Goal: Use online tool/utility: Utilize a website feature to perform a specific function

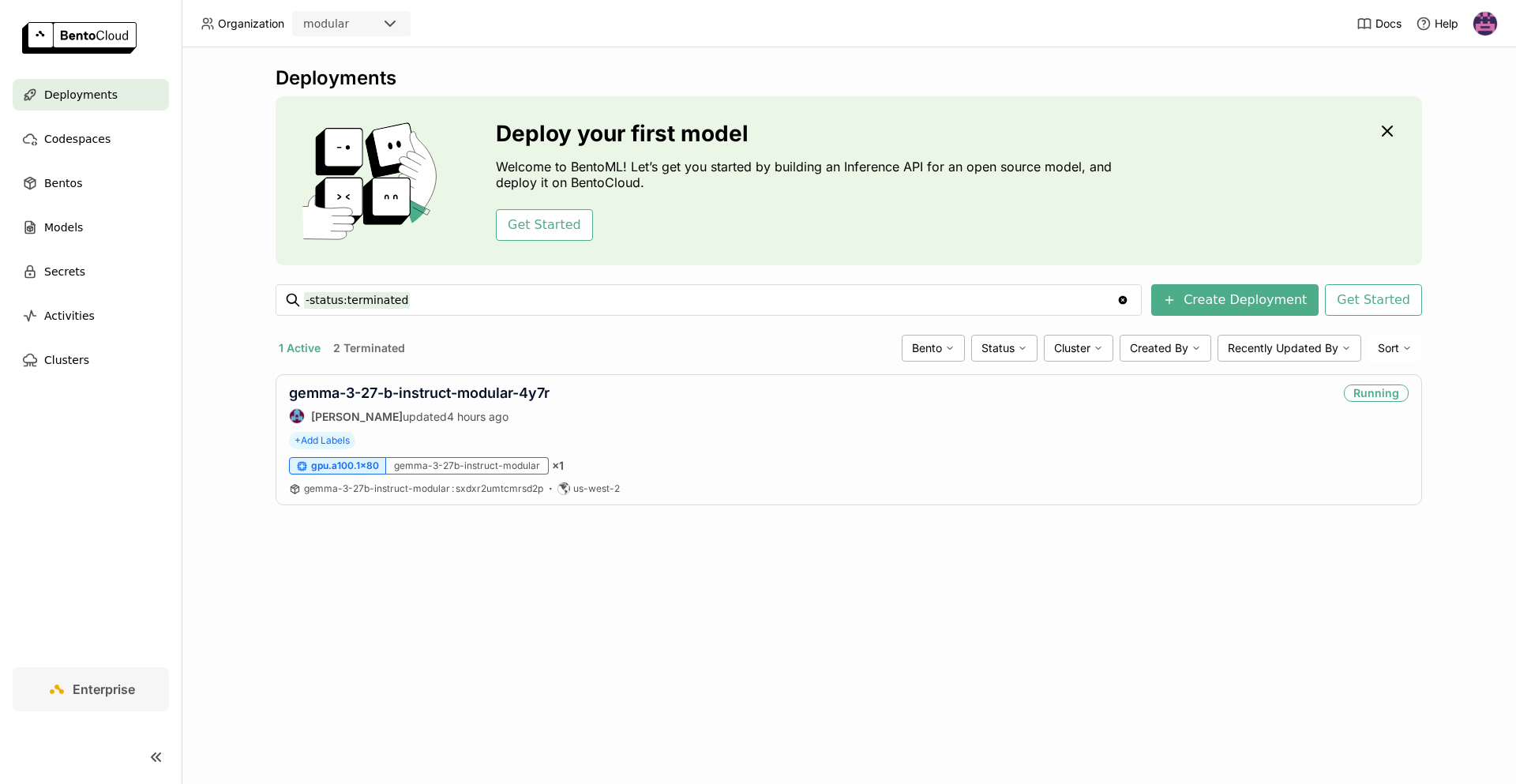
click at [233, 461] on div "Deployments Deploy your first model Welcome to BentoML! Let’s get you started b…" at bounding box center [848, 415] width 1335 height 736
click at [355, 391] on link "gemma-3-27-b-instruct-modular-4y7r" at bounding box center [420, 393] width 261 height 16
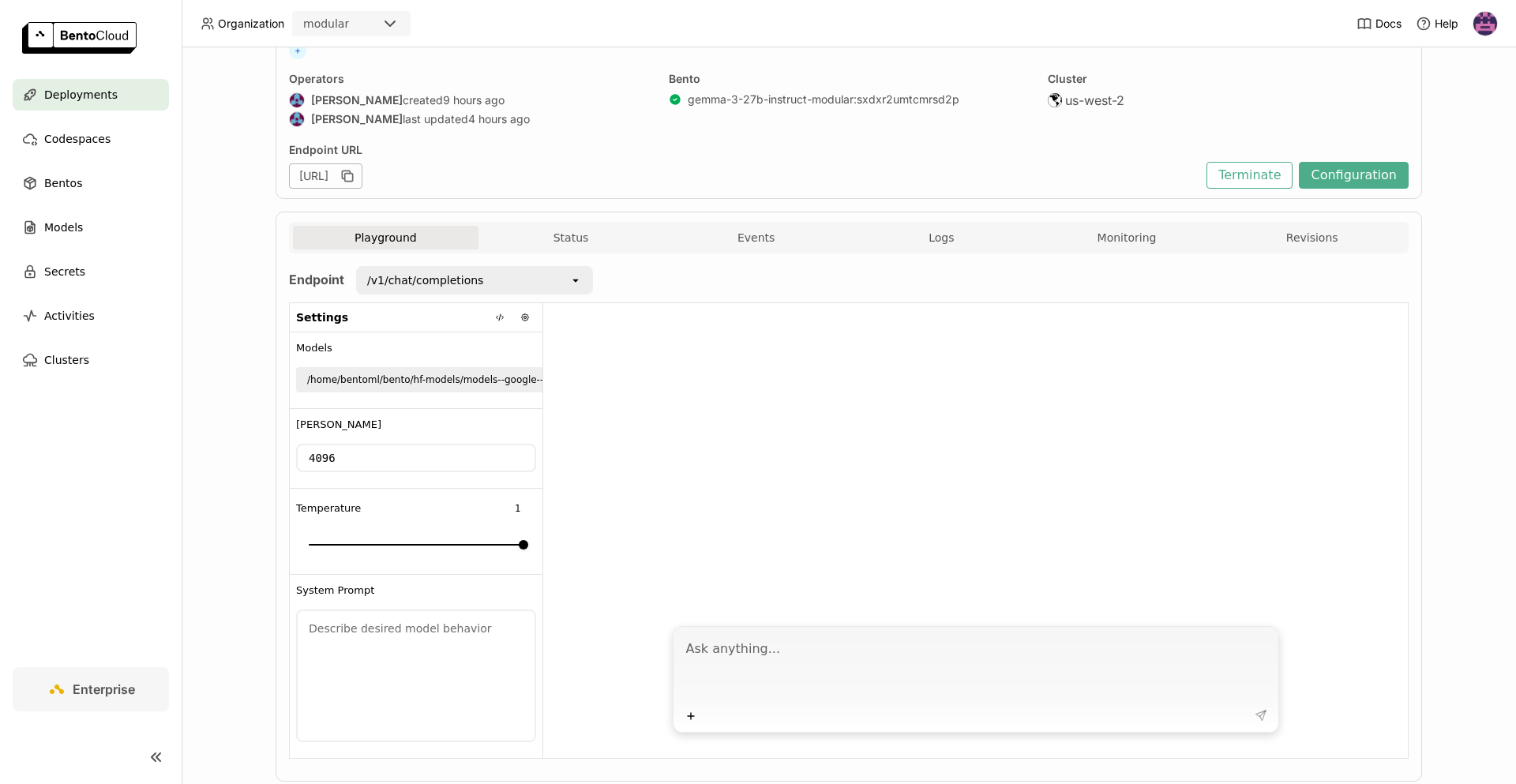
scroll to position [160, 0]
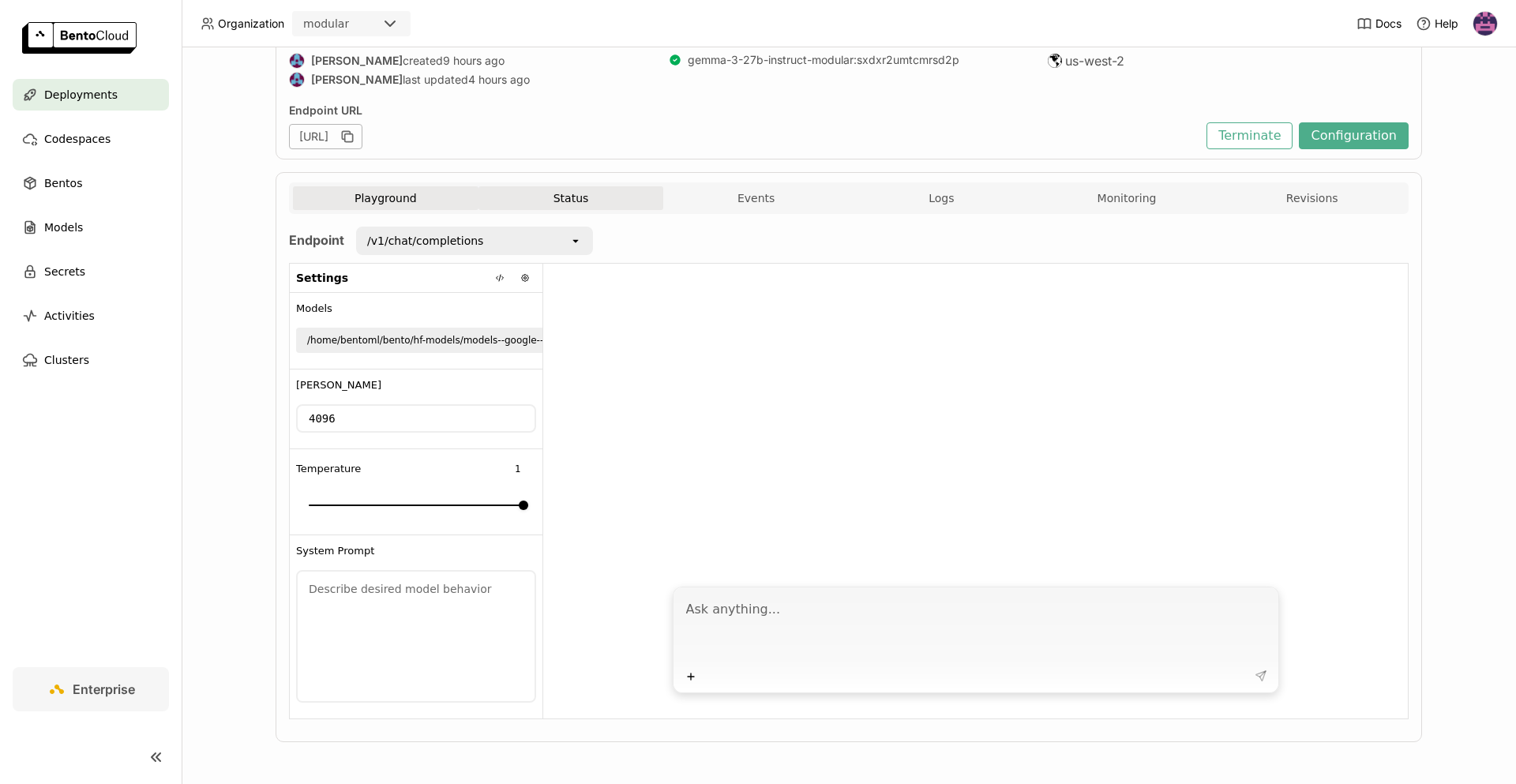
click at [570, 201] on button "Status" at bounding box center [571, 198] width 186 height 23
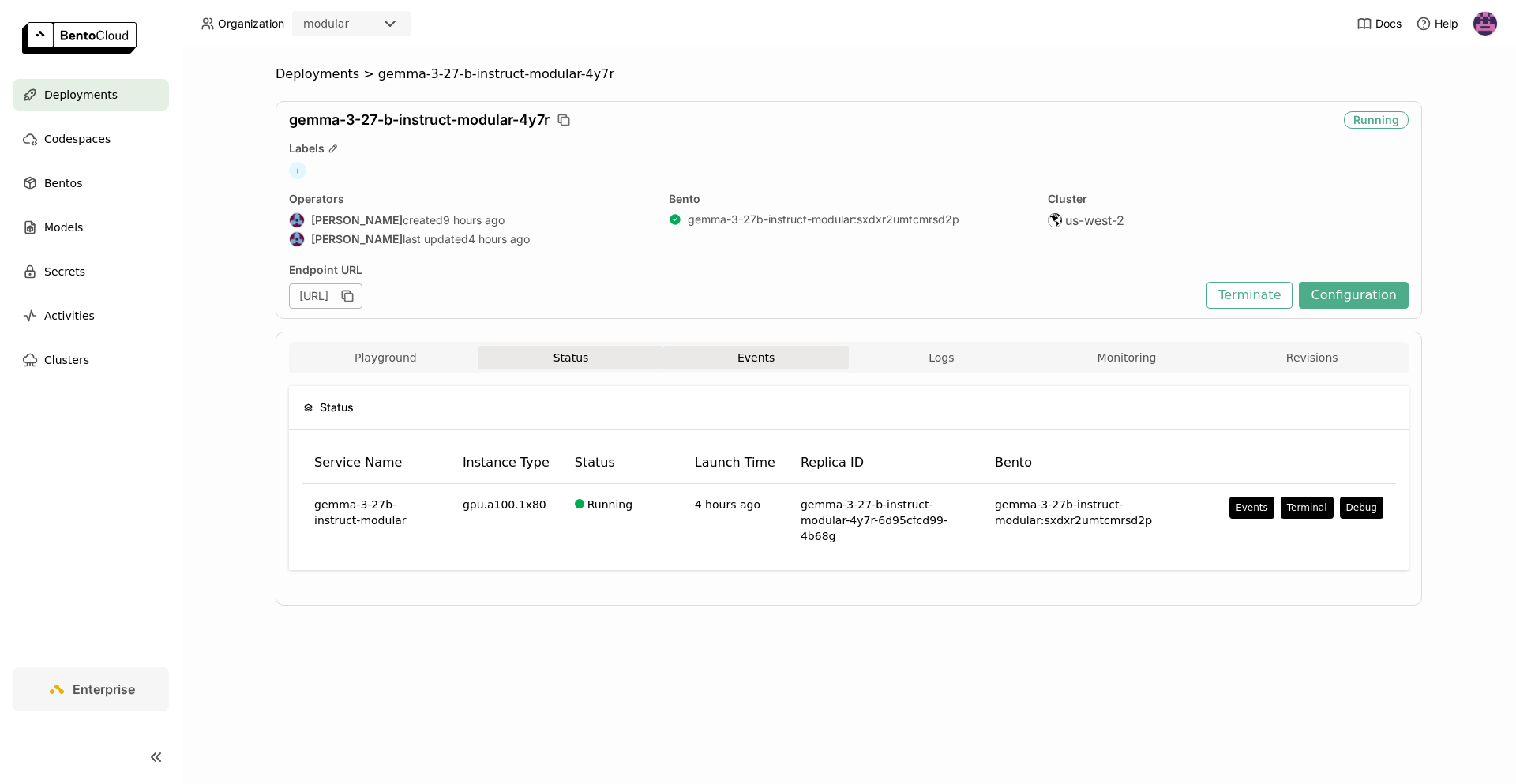
click at [760, 356] on button "Events" at bounding box center [756, 357] width 186 height 23
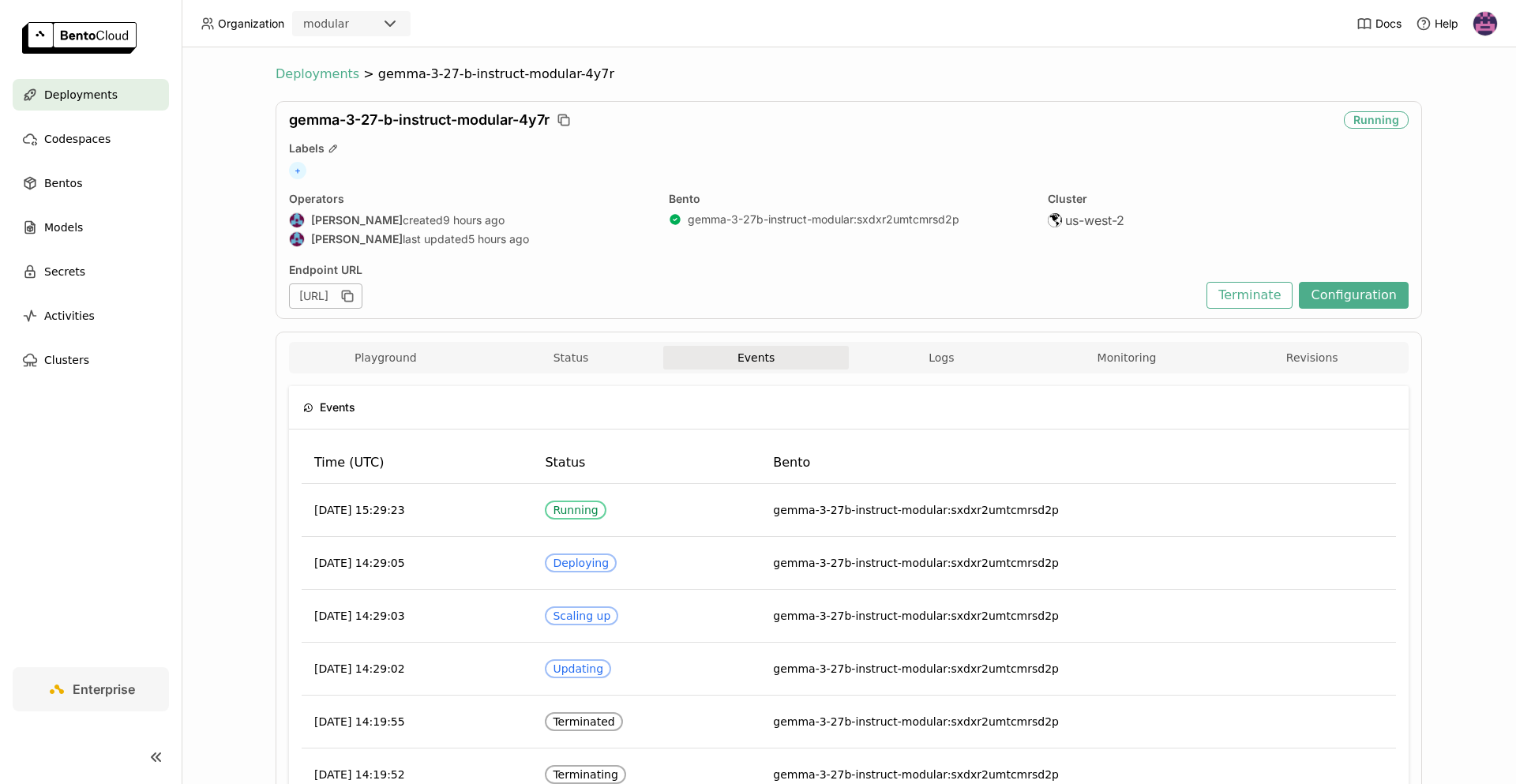
click at [293, 69] on span "Deployments" at bounding box center [317, 74] width 83 height 15
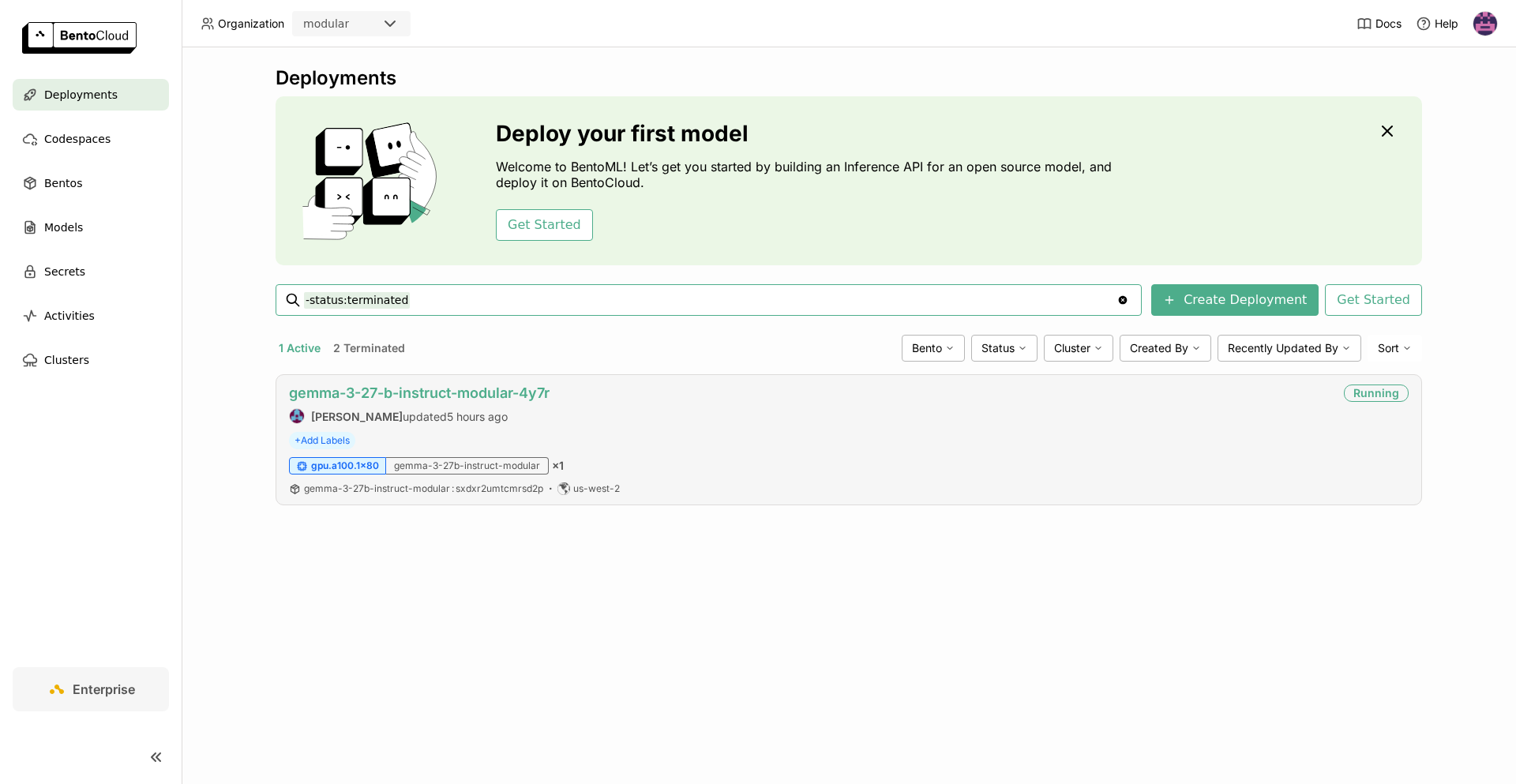
click at [485, 394] on link "gemma-3-27-b-instruct-modular-4y7r" at bounding box center [420, 393] width 261 height 16
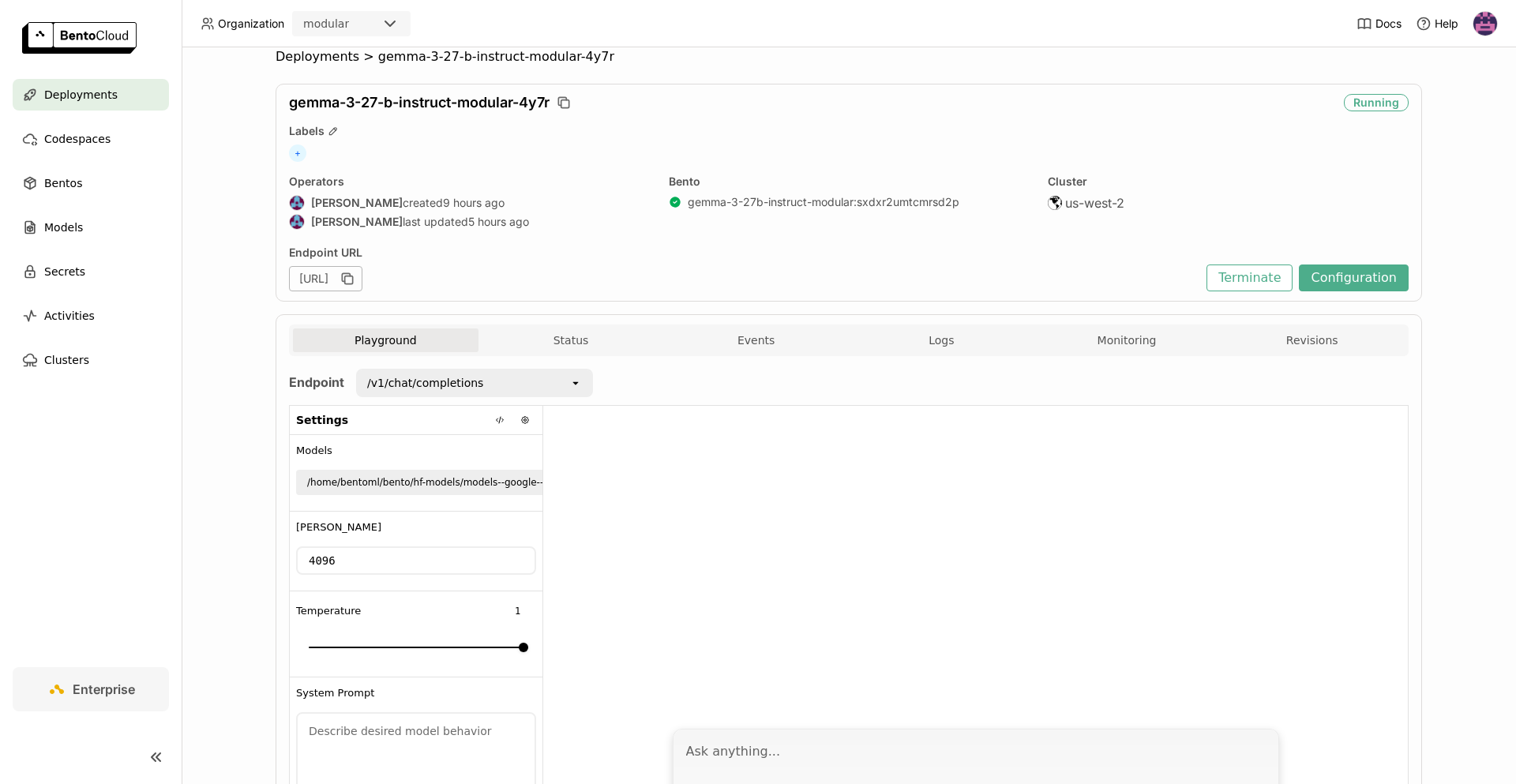
scroll to position [160, 0]
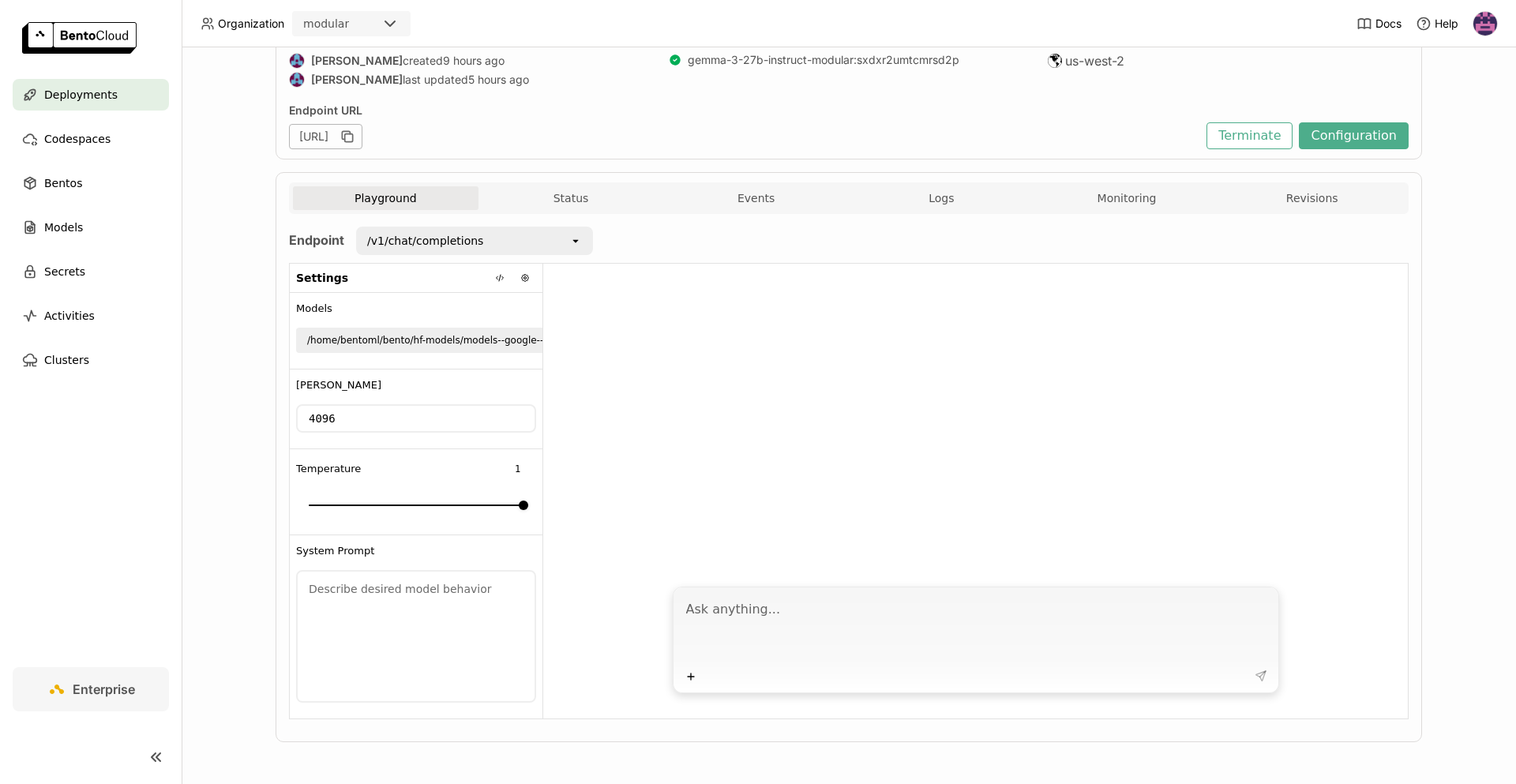
click at [725, 580] on div "Plus" at bounding box center [976, 647] width 865 height 141
click at [711, 615] on textarea at bounding box center [977, 628] width 583 height 73
type textarea "What is the best thing you can tell me [DATE] ?"
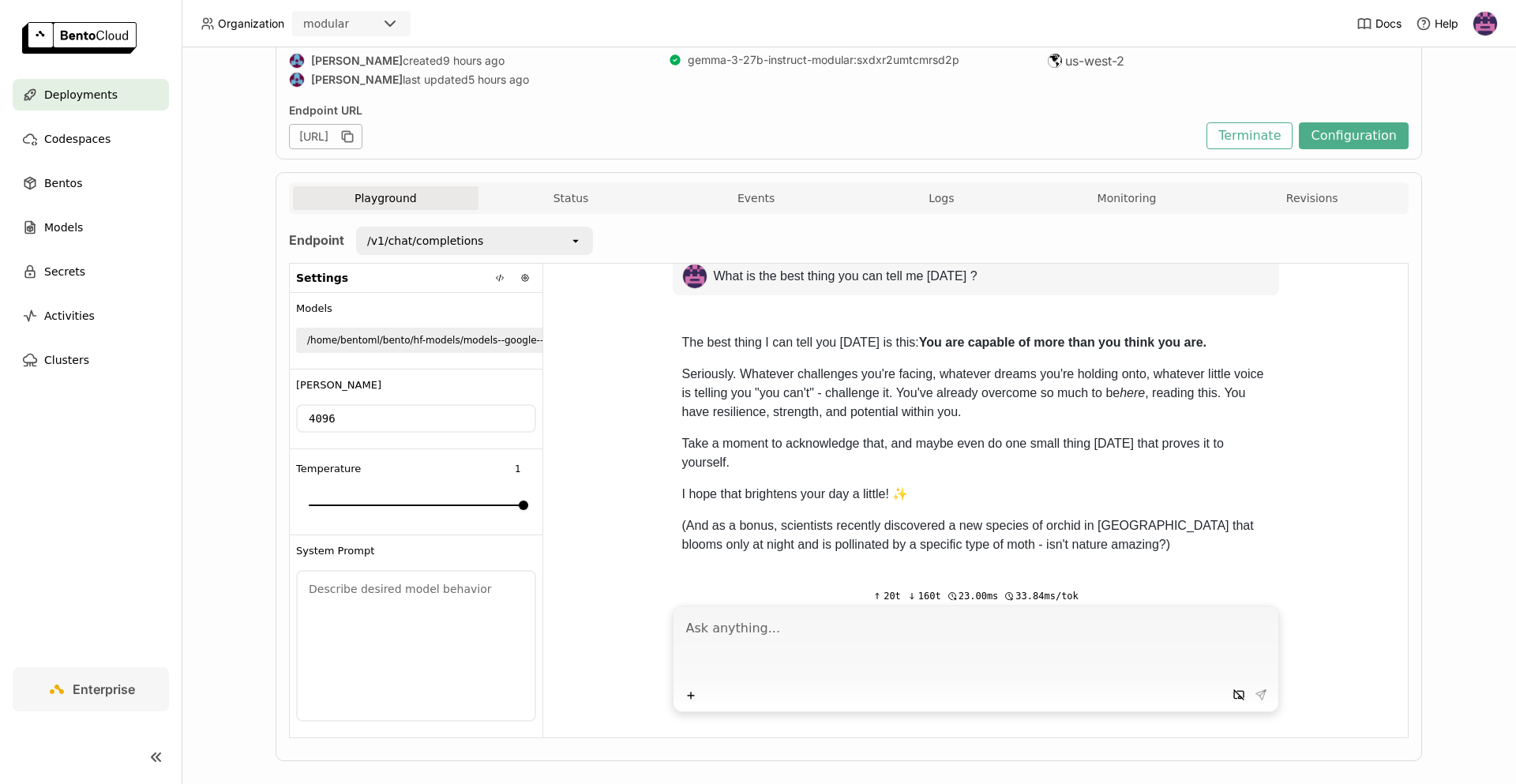
scroll to position [24, 0]
